Goal: Transaction & Acquisition: Download file/media

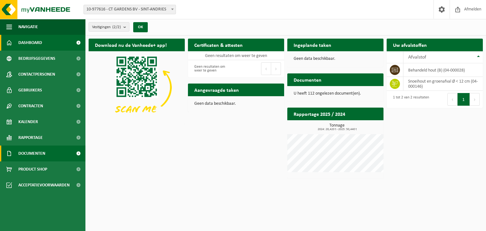
click at [71, 150] on span at bounding box center [78, 154] width 14 height 16
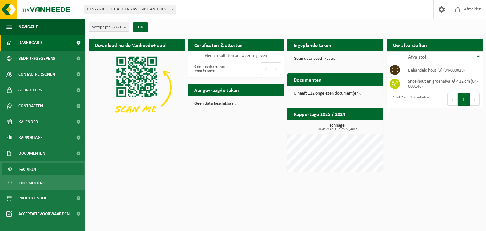
click at [70, 167] on link "Facturen" at bounding box center [43, 169] width 82 height 12
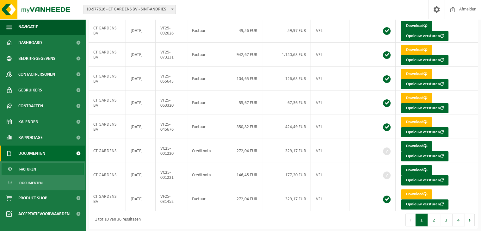
scroll to position [125, 0]
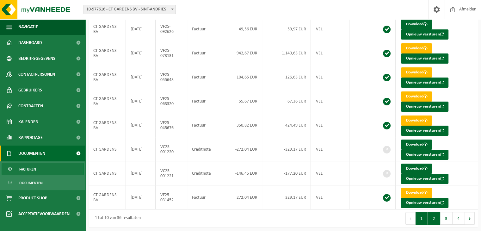
click at [436, 214] on button "2" at bounding box center [434, 218] width 12 height 13
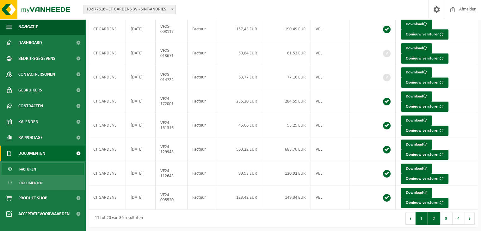
click at [420, 217] on button "1" at bounding box center [422, 218] width 12 height 13
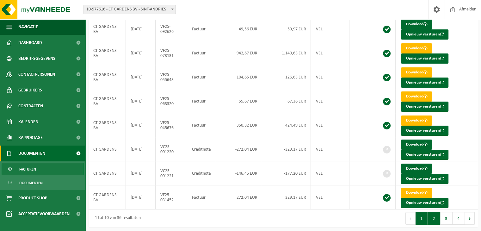
click at [436, 213] on button "2" at bounding box center [434, 218] width 12 height 13
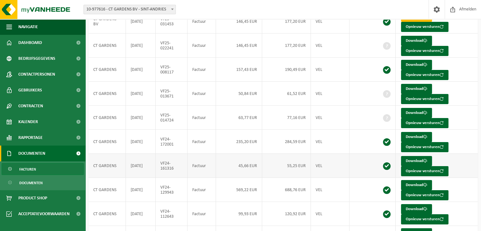
scroll to position [85, 0]
click at [415, 62] on link "Download" at bounding box center [416, 65] width 31 height 10
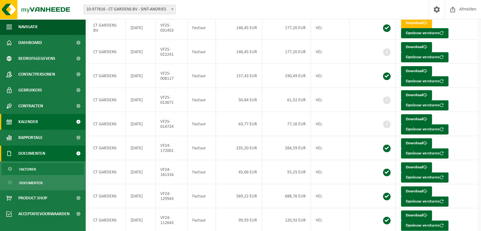
scroll to position [80, 0]
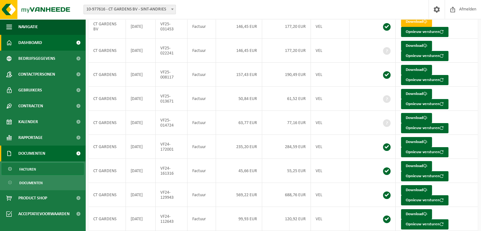
click at [54, 49] on link "Dashboard" at bounding box center [42, 43] width 85 height 16
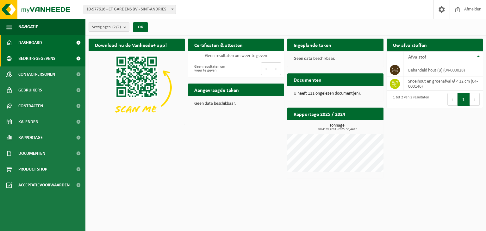
click at [53, 53] on span "Bedrijfsgegevens" at bounding box center [36, 59] width 37 height 16
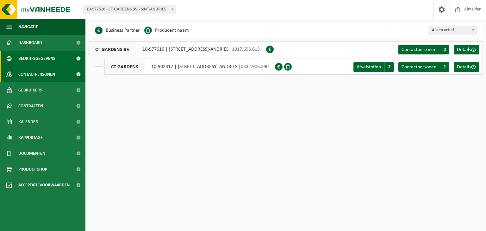
click at [54, 77] on span "Contactpersonen" at bounding box center [36, 74] width 37 height 16
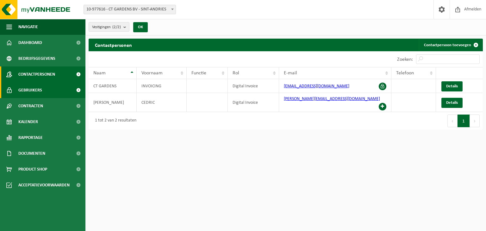
click at [58, 89] on link "Gebruikers" at bounding box center [42, 90] width 85 height 16
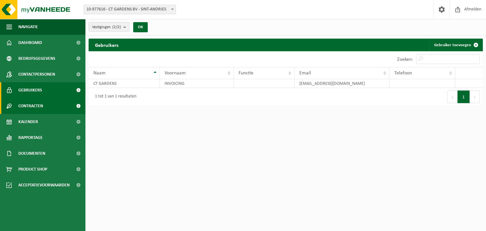
click at [63, 102] on link "Contracten" at bounding box center [42, 106] width 85 height 16
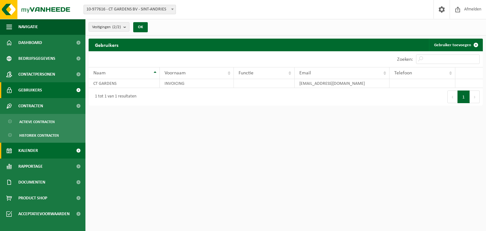
click at [64, 148] on link "Kalender" at bounding box center [42, 151] width 85 height 16
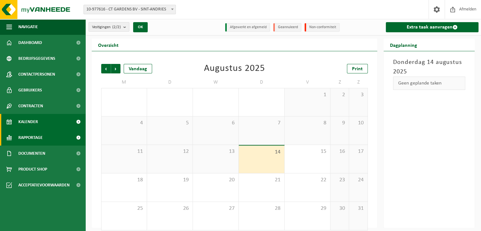
click at [56, 142] on link "Rapportage" at bounding box center [42, 138] width 85 height 16
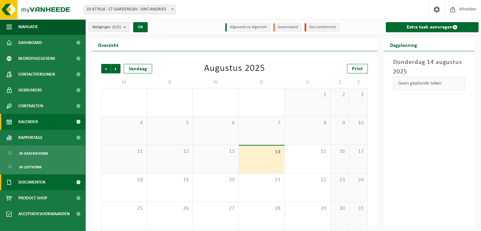
click at [58, 178] on link "Documenten" at bounding box center [42, 182] width 85 height 16
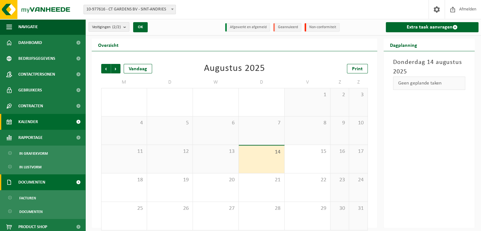
scroll to position [20, 0]
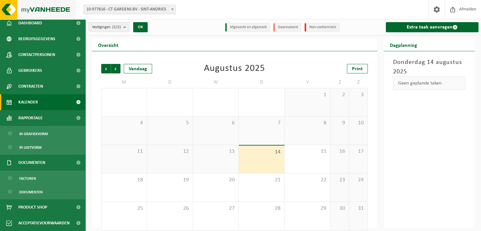
click at [15, 9] on img at bounding box center [38, 9] width 76 height 19
